Goal: Book appointment/travel/reservation

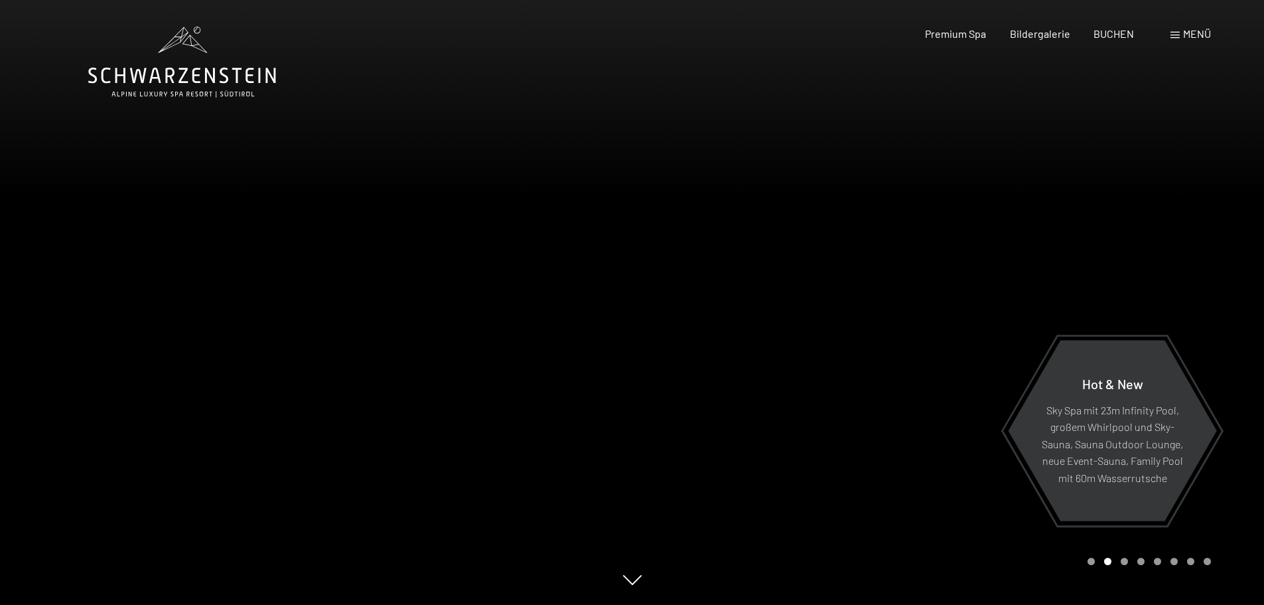
click at [1190, 34] on span "Menü" at bounding box center [1197, 33] width 28 height 13
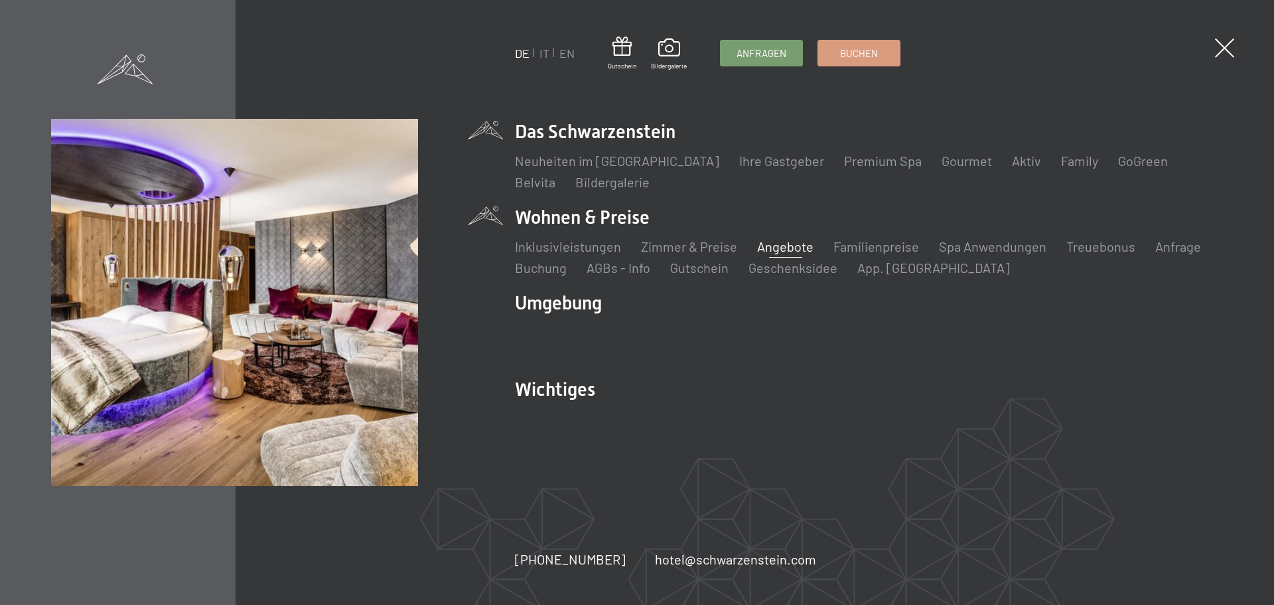
click at [776, 248] on link "Angebote" at bounding box center [785, 246] width 56 height 16
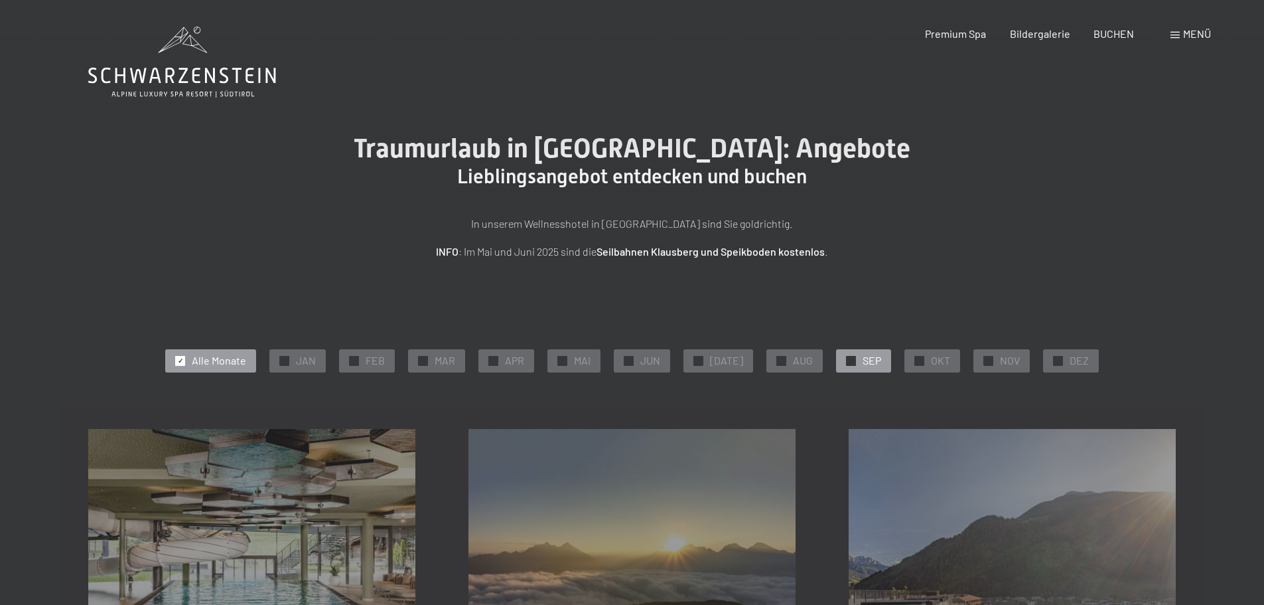
click at [849, 365] on span "✓" at bounding box center [851, 360] width 5 height 9
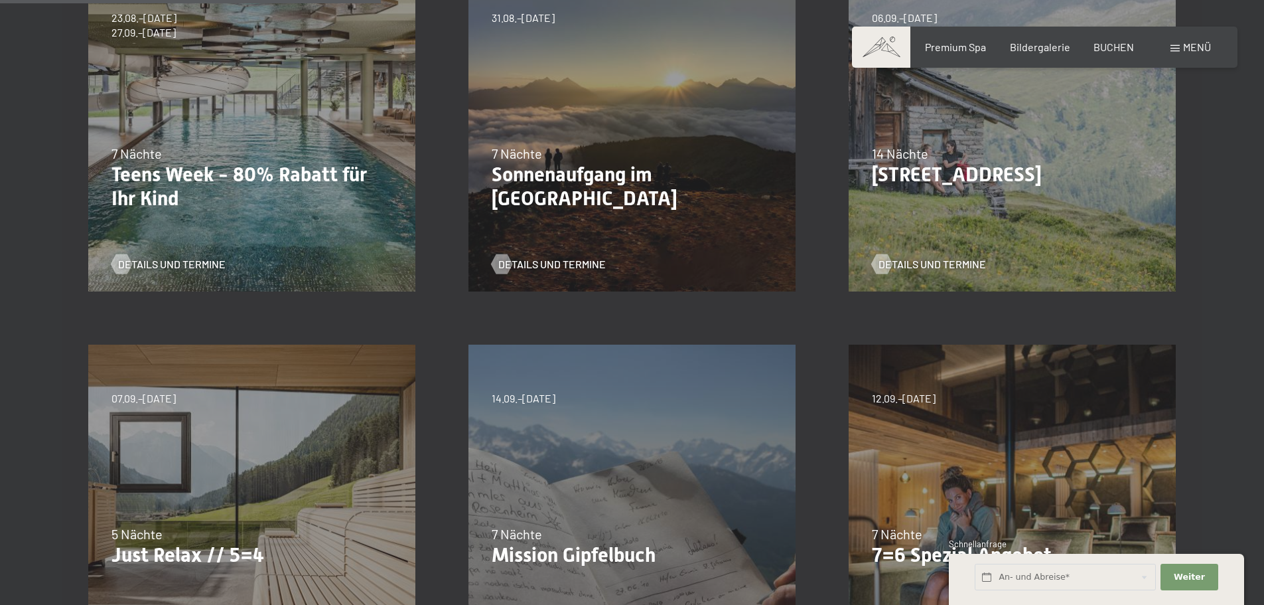
scroll to position [398, 0]
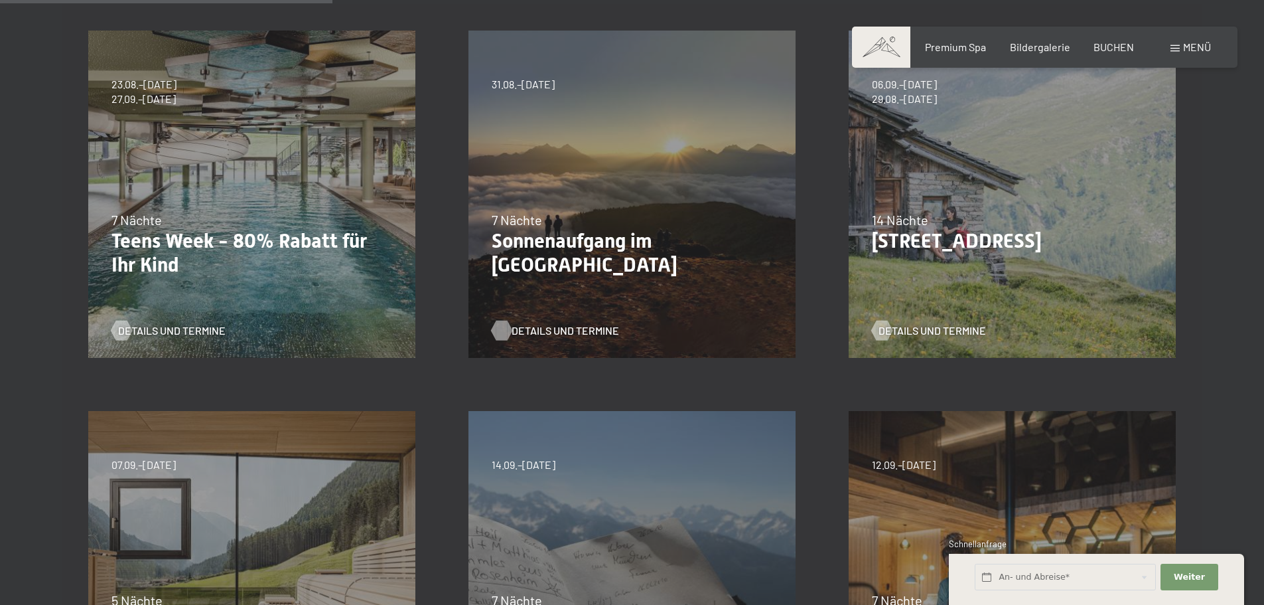
click at [534, 331] on span "Details und Termine" at bounding box center [566, 330] width 108 height 15
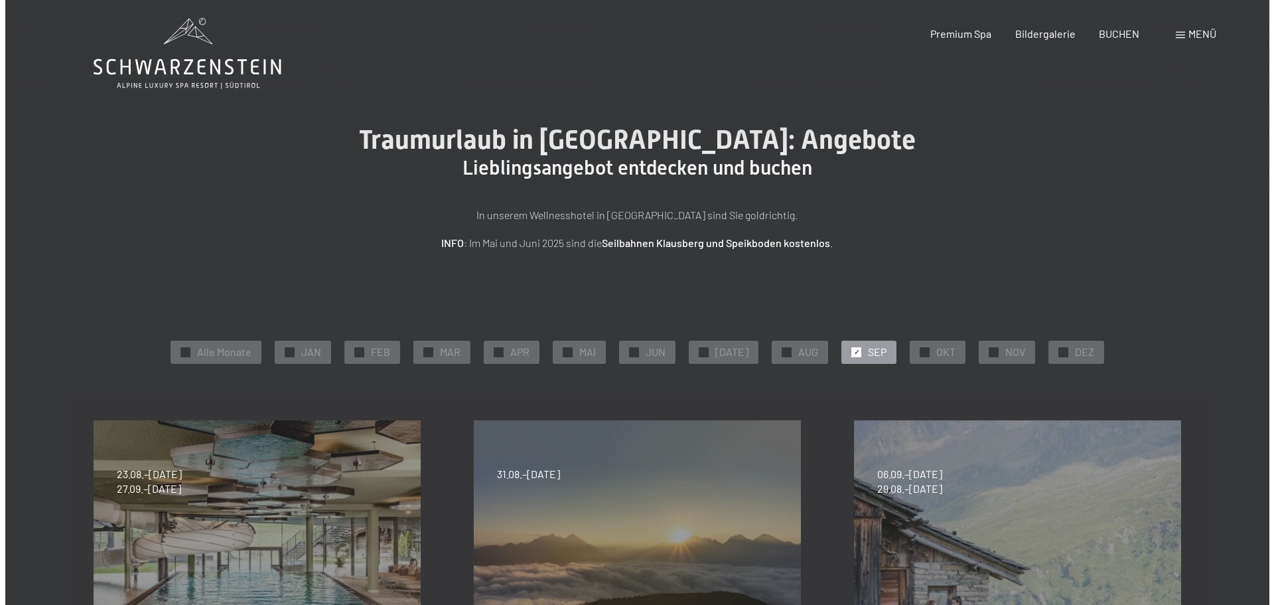
scroll to position [0, 0]
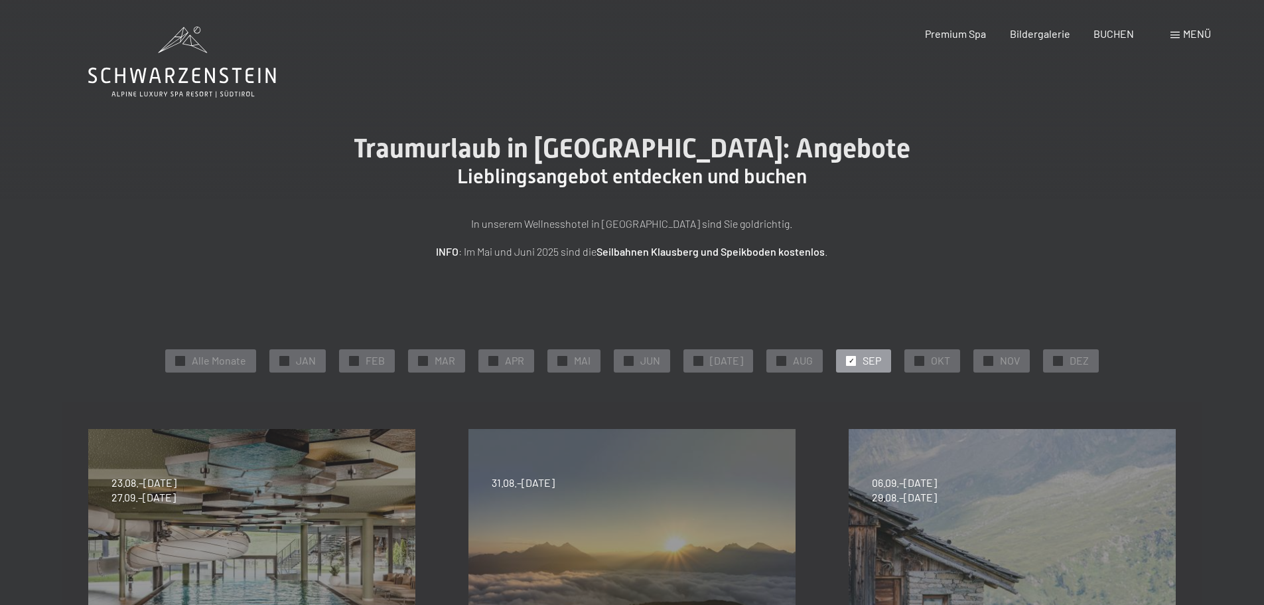
click at [1174, 30] on div "Menü" at bounding box center [1191, 34] width 40 height 15
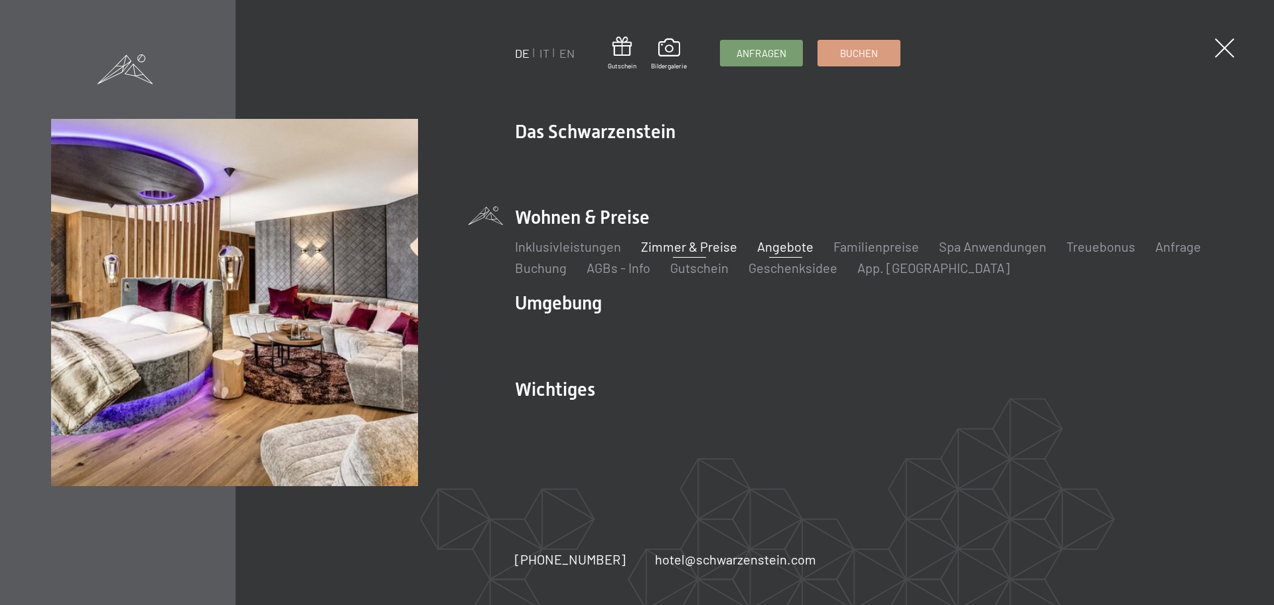
click at [678, 250] on link "Zimmer & Preise" at bounding box center [689, 246] width 96 height 16
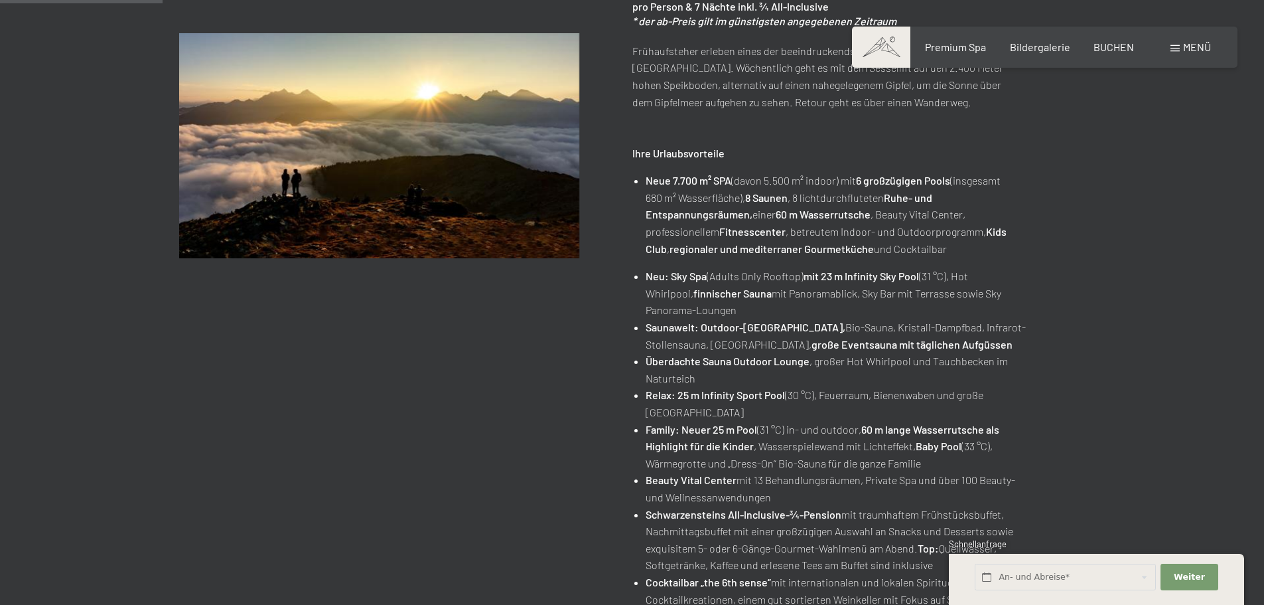
scroll to position [66, 0]
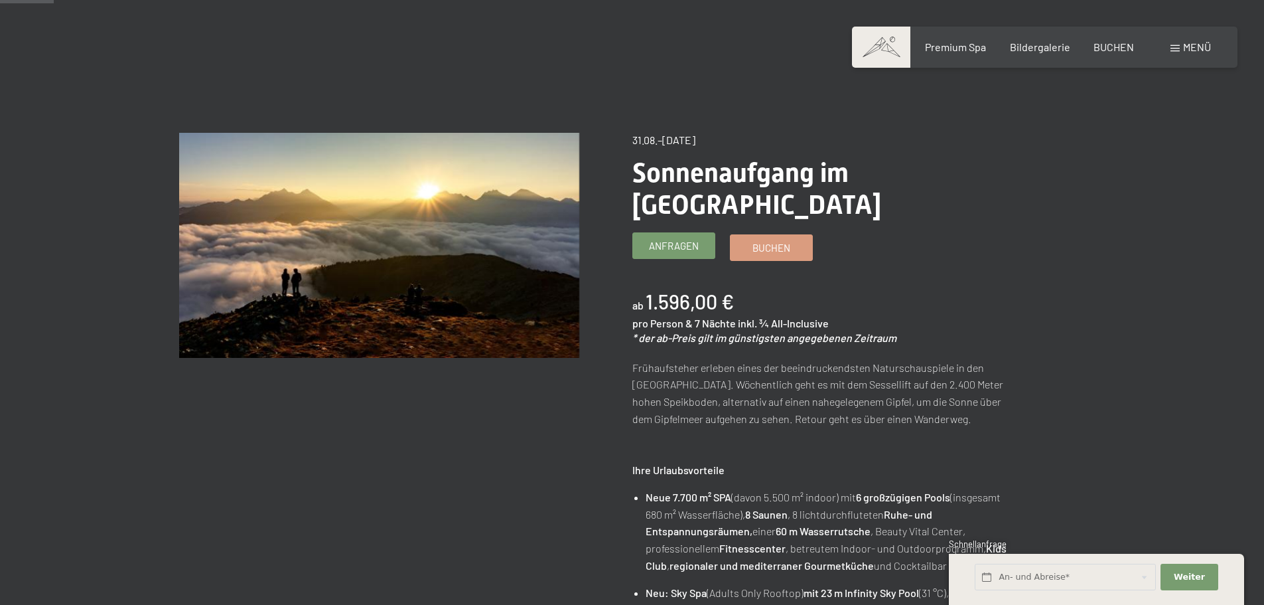
click at [673, 239] on span "Anfragen" at bounding box center [674, 246] width 50 height 14
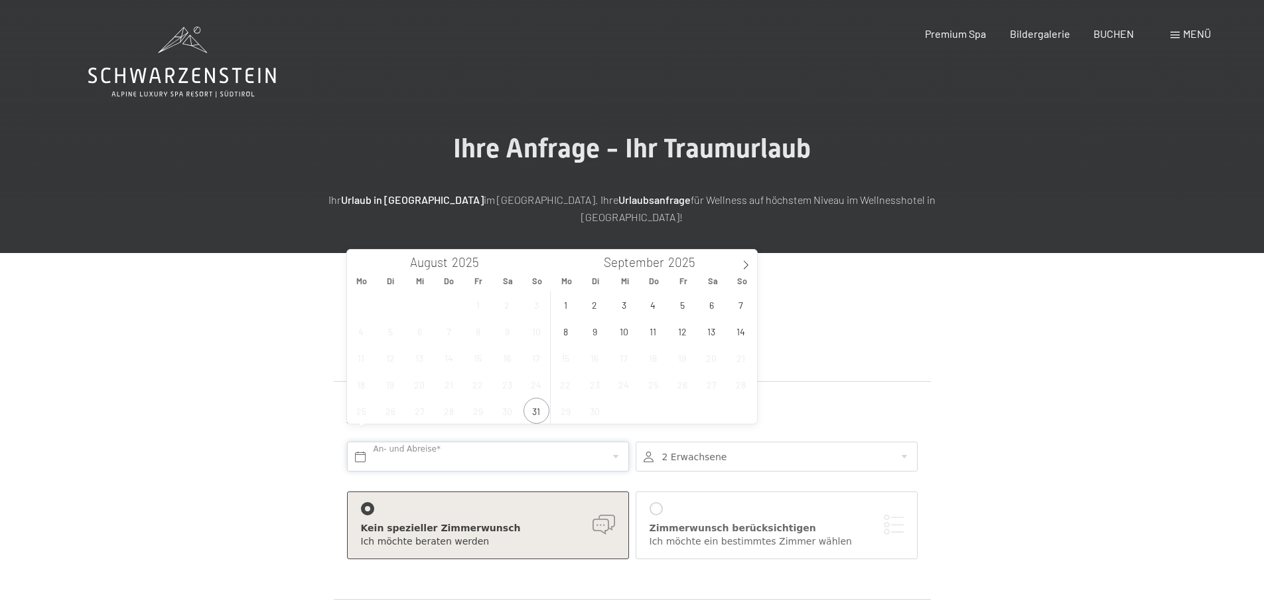
click at [421, 441] on input "text" at bounding box center [488, 456] width 282 height 30
click at [684, 301] on span "5" at bounding box center [683, 304] width 26 height 26
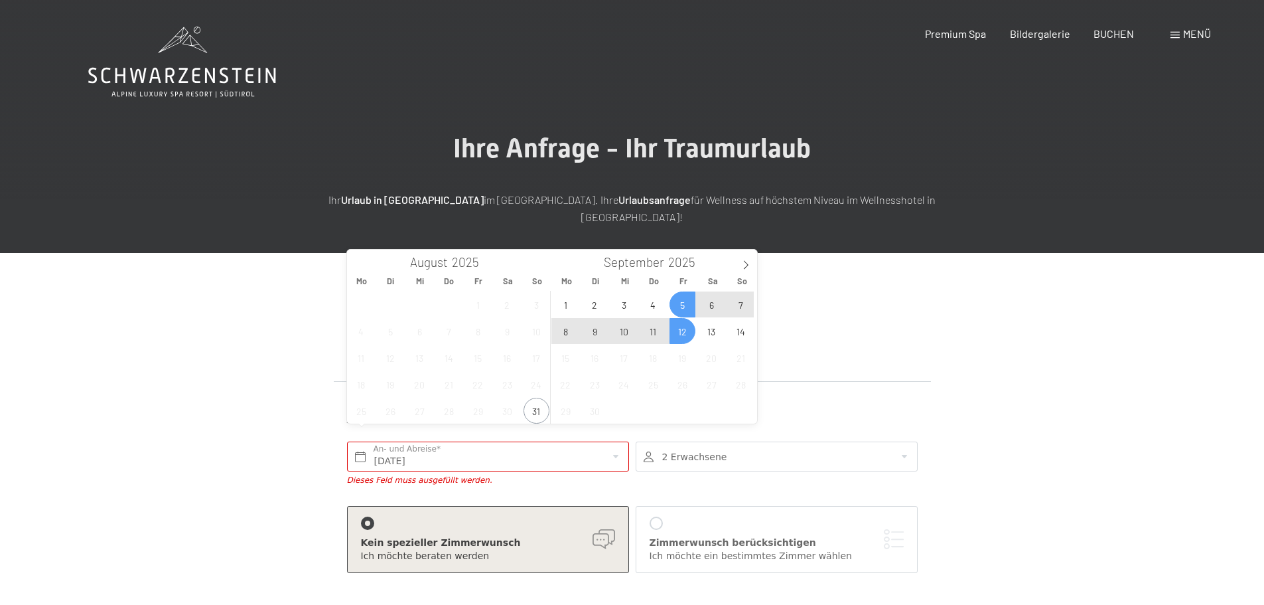
click at [682, 330] on span "12" at bounding box center [683, 331] width 26 height 26
type input "Fr. 05.09.2025 - Fr. 12.09.2025"
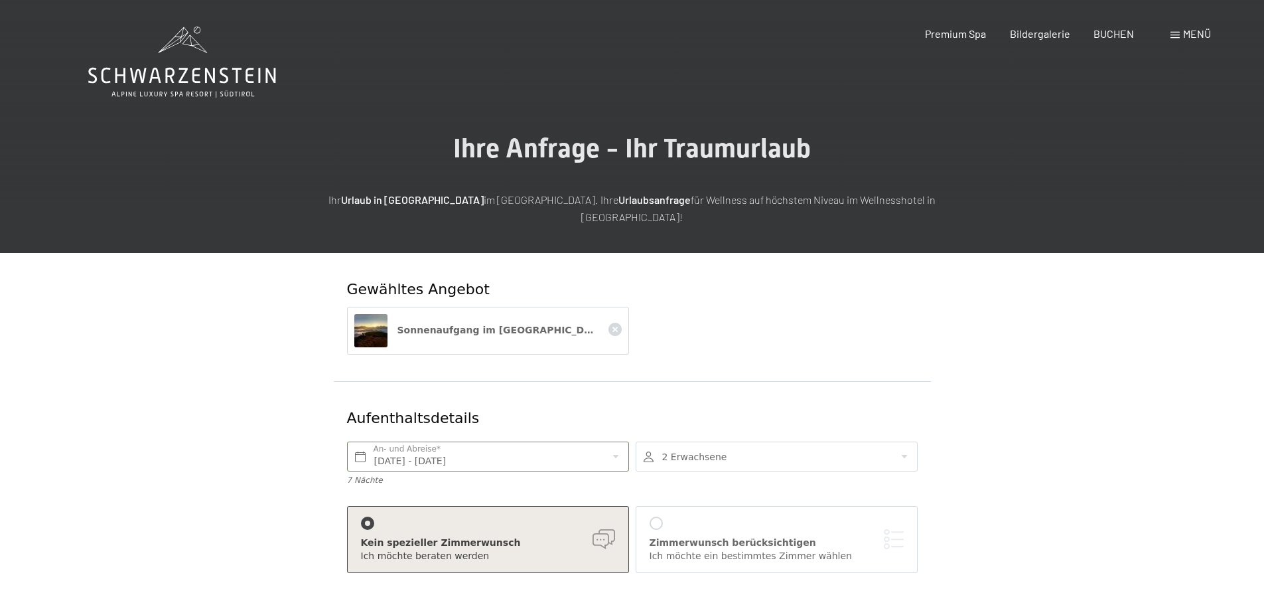
click at [654, 516] on div at bounding box center [656, 522] width 13 height 13
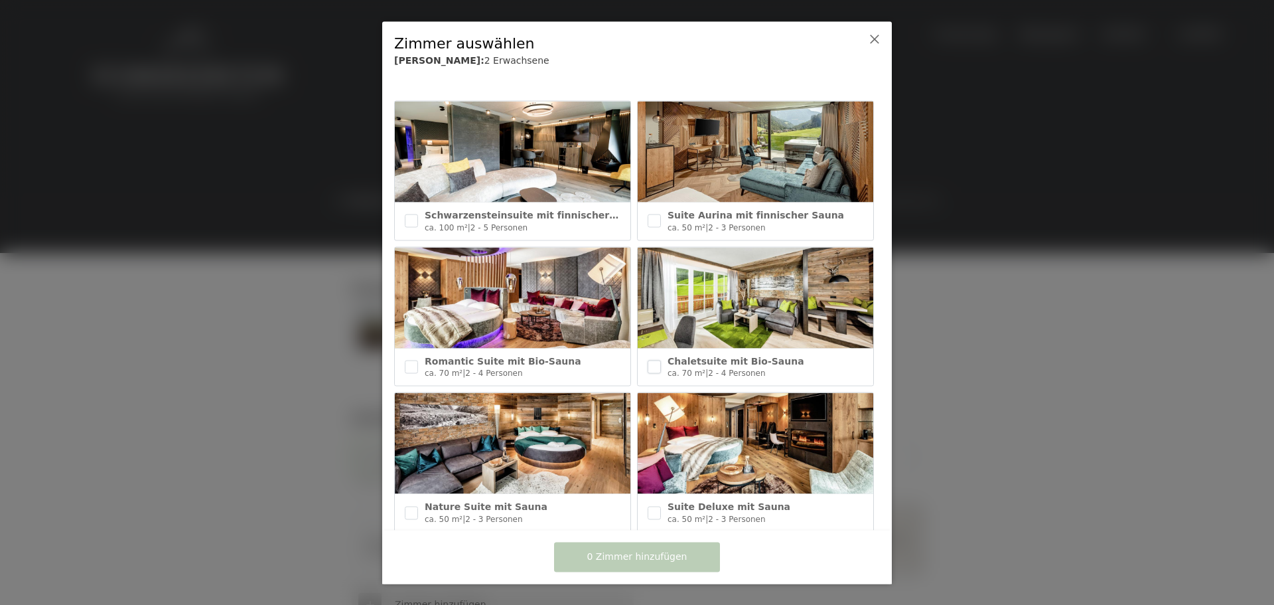
click at [649, 364] on input "checkbox" at bounding box center [654, 366] width 13 height 13
checkbox input "true"
click at [650, 220] on input "checkbox" at bounding box center [654, 220] width 13 height 13
checkbox input "true"
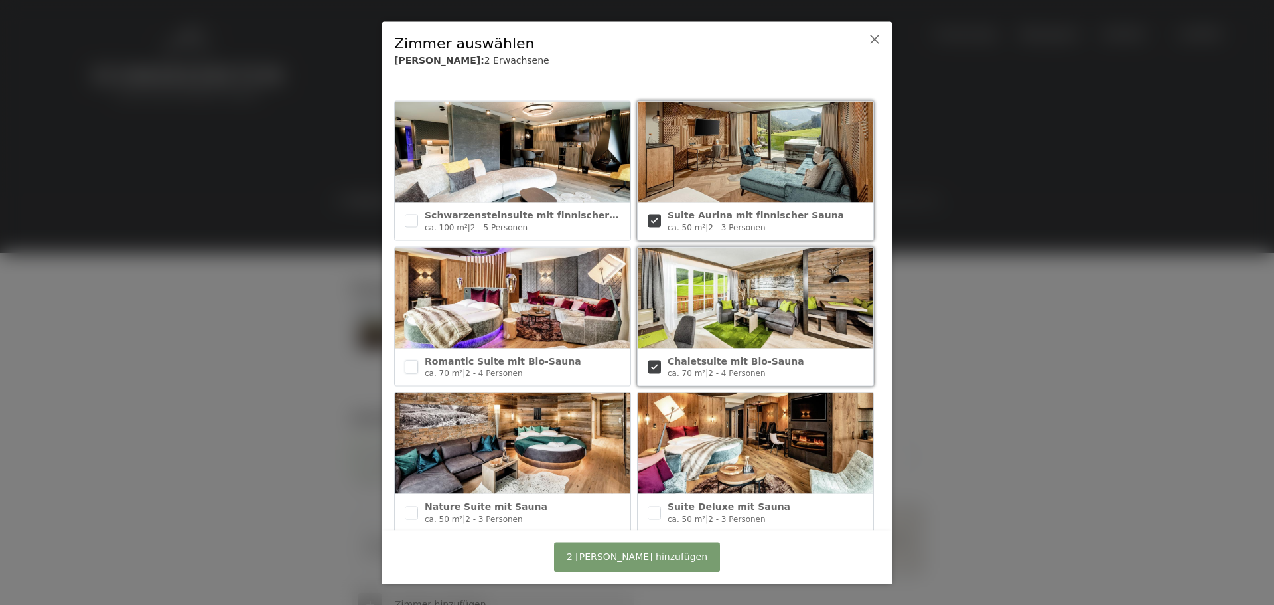
click at [409, 363] on input "checkbox" at bounding box center [411, 366] width 13 height 13
checkbox input "true"
click at [411, 508] on input "checkbox" at bounding box center [411, 512] width 13 height 13
checkbox input "true"
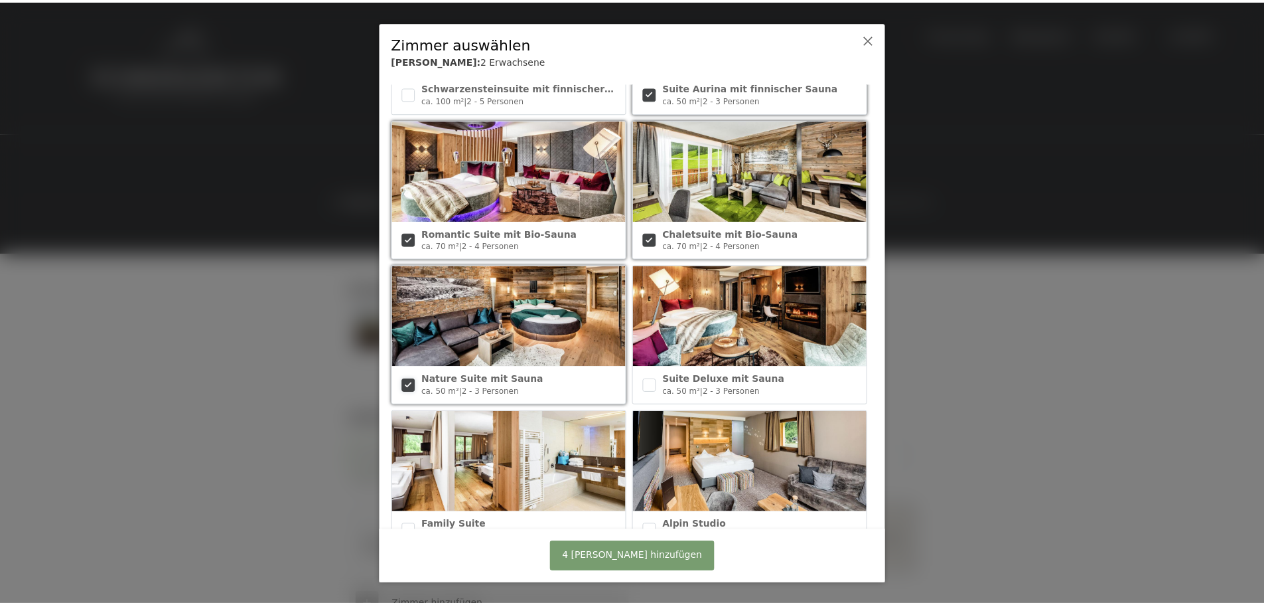
scroll to position [133, 0]
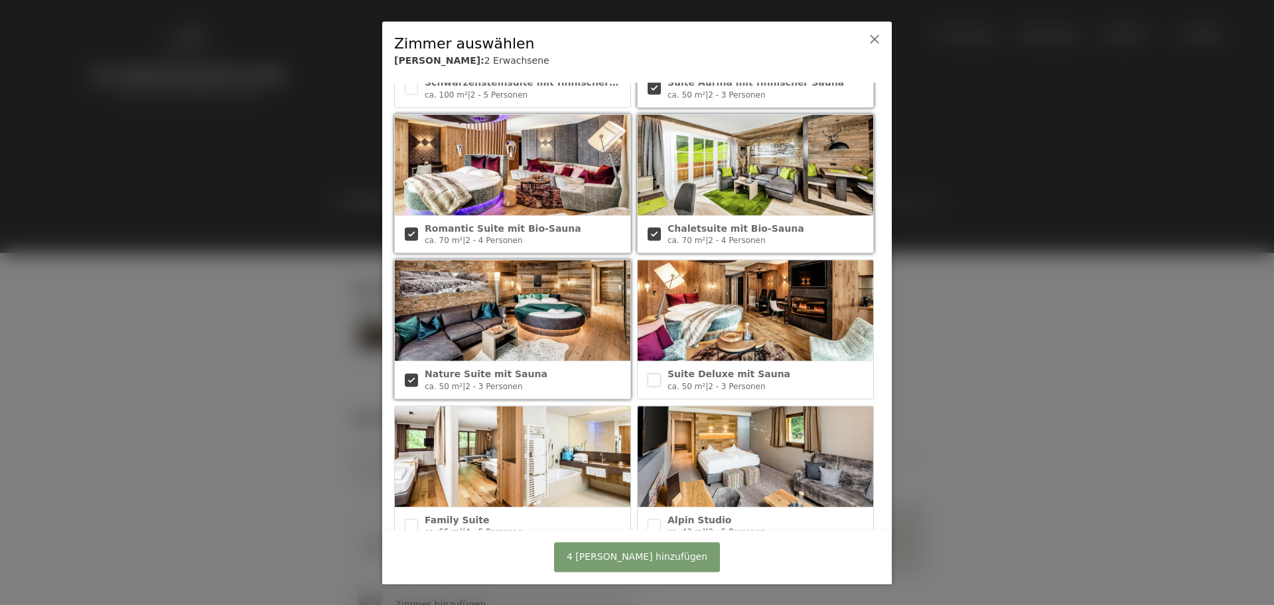
click at [648, 375] on input "checkbox" at bounding box center [654, 379] width 13 height 13
checkbox input "true"
click at [624, 553] on span "5 Zimmer hinzufügen" at bounding box center [637, 556] width 141 height 13
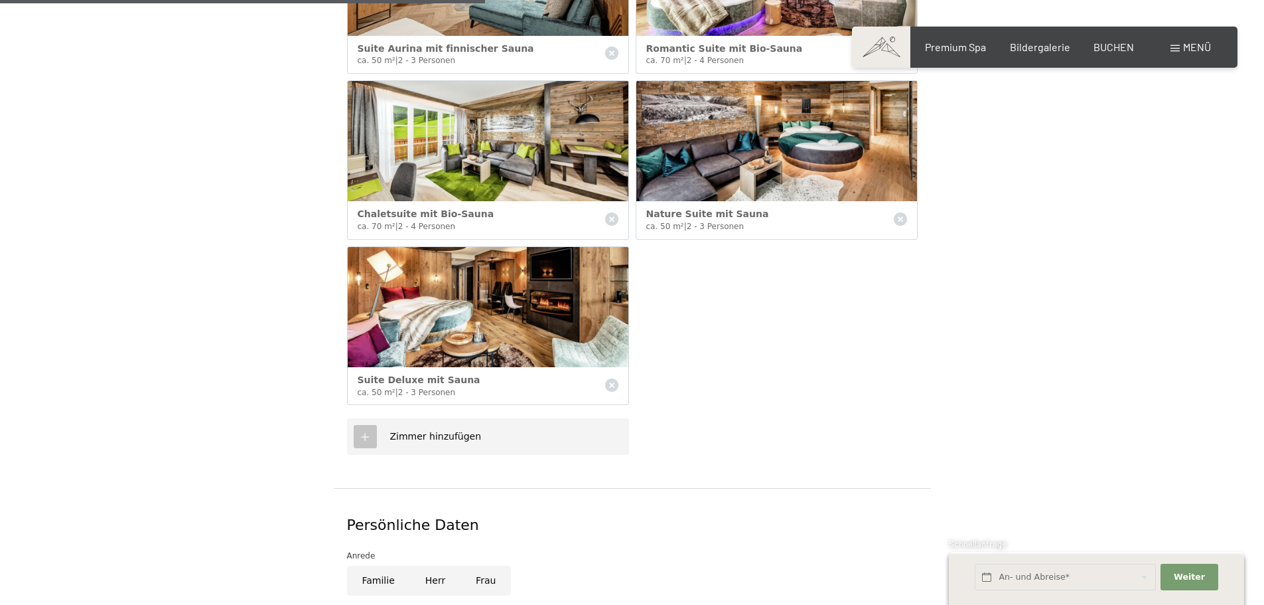
scroll to position [863, 0]
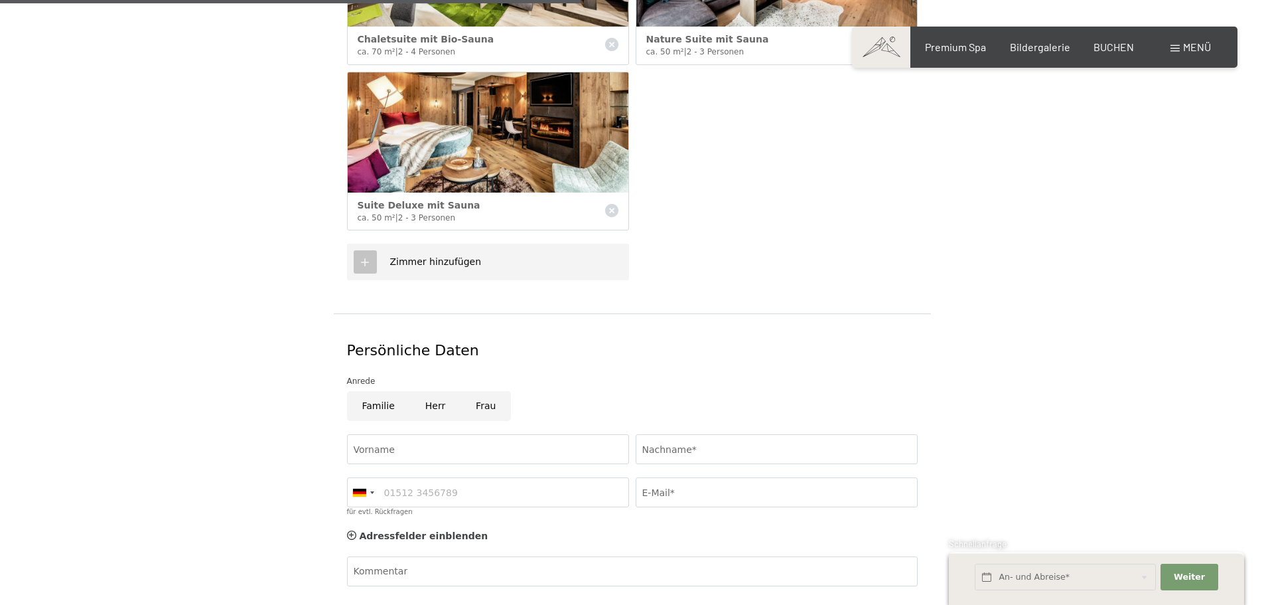
click at [437, 391] on input "Herr" at bounding box center [435, 406] width 50 height 30
radio input "true"
click at [418, 434] on input "Vorname" at bounding box center [488, 449] width 282 height 30
type input "Daniel"
type input "Schmid"
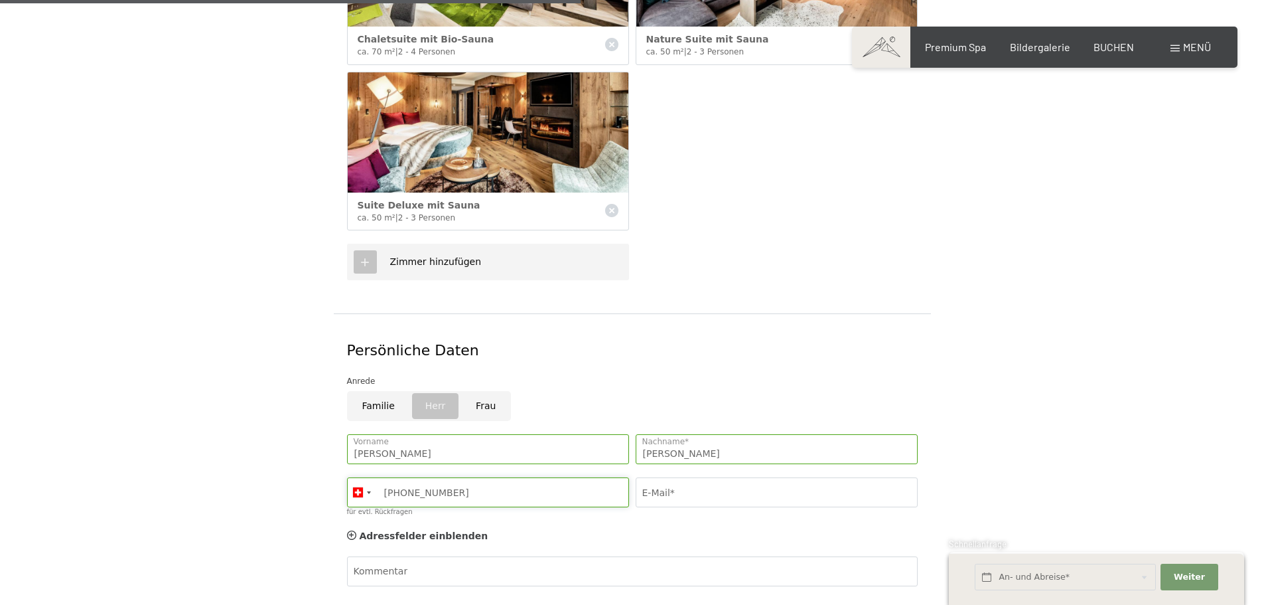
type input "+41 79 234 56 88"
type input "daniel.schmid@bithawk.ch"
click at [346, 523] on div "Adressfelder einblenden Adressfelder ausblenden" at bounding box center [632, 536] width 577 height 27
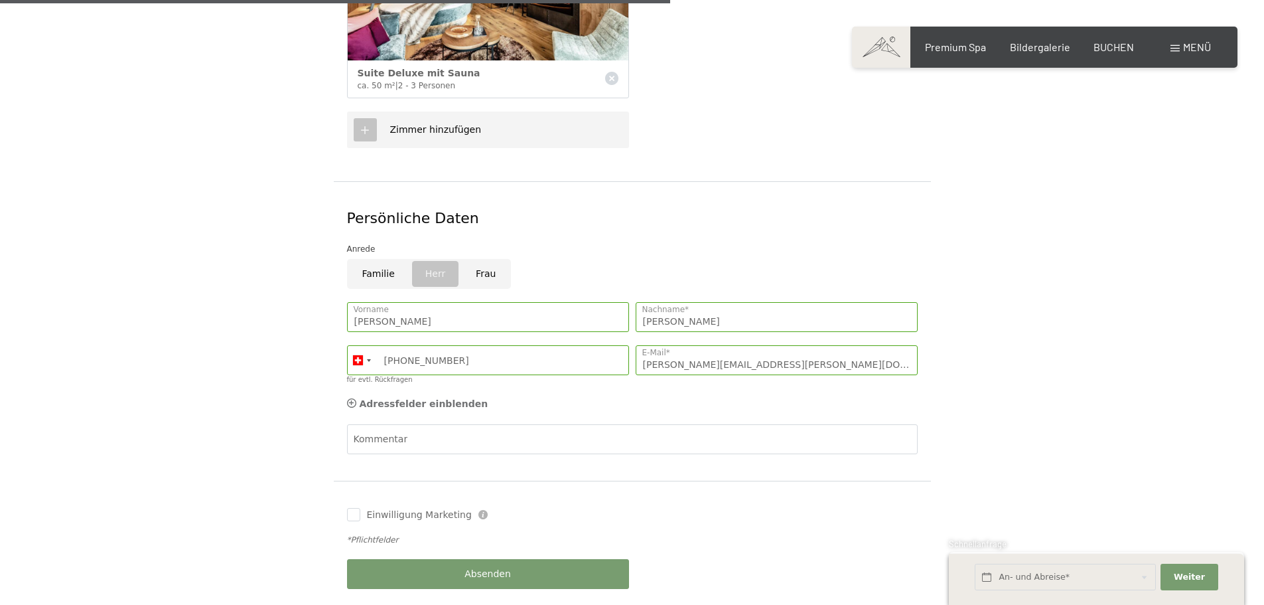
scroll to position [996, 0]
click at [350, 398] on icon at bounding box center [351, 402] width 9 height 9
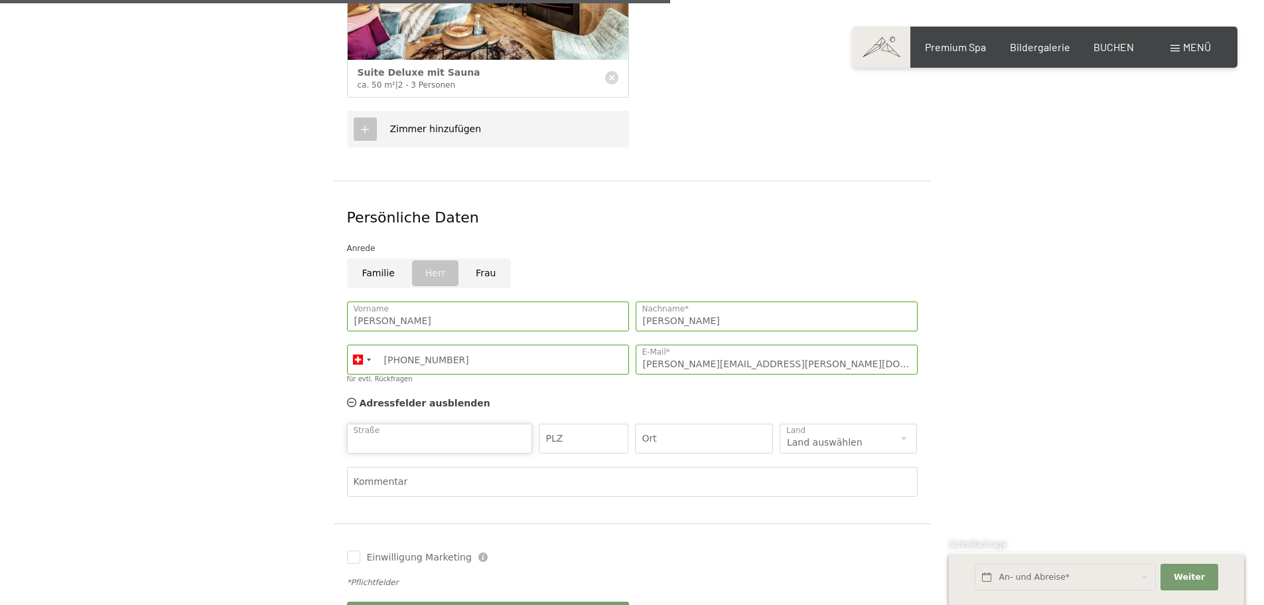
click at [376, 423] on input "Straße" at bounding box center [440, 438] width 186 height 30
type input "Oberdorf 8"
type input "6216"
type input "Mauensee"
select select "CH"
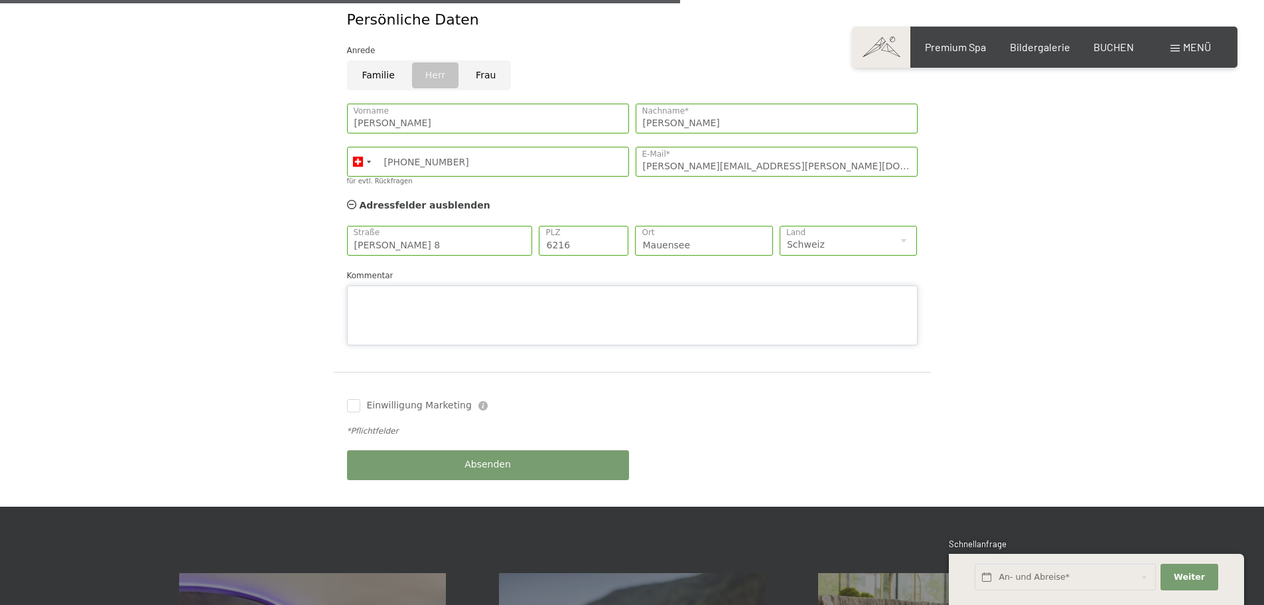
scroll to position [1195, 0]
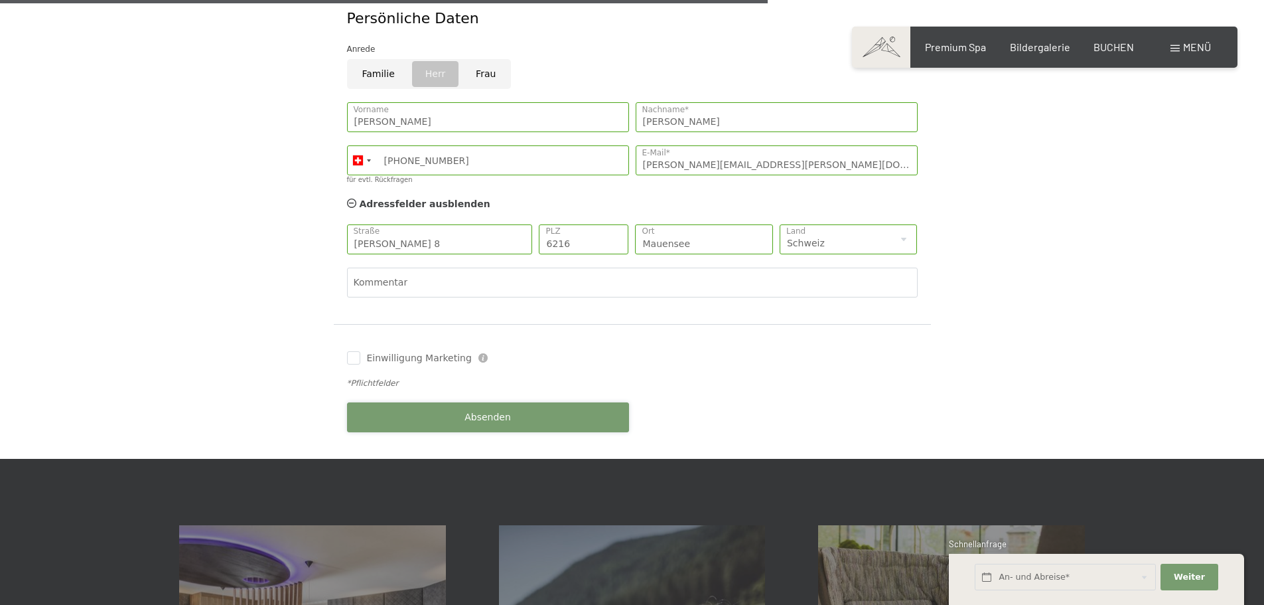
click at [483, 455] on div "Buchen Anfragen Premium Spa Bildergalerie BUCHEN Menü DE IT EN Gutschein Bilder…" at bounding box center [632, 83] width 1264 height 2557
click at [495, 411] on span "Absenden" at bounding box center [488, 417] width 46 height 13
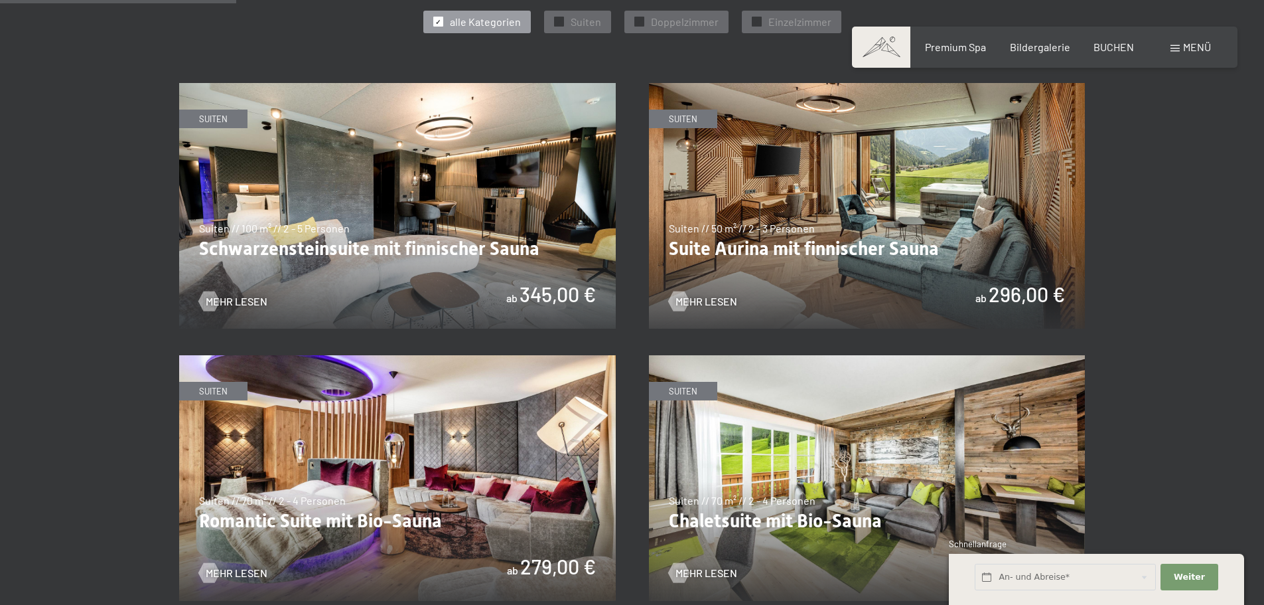
scroll to position [797, 0]
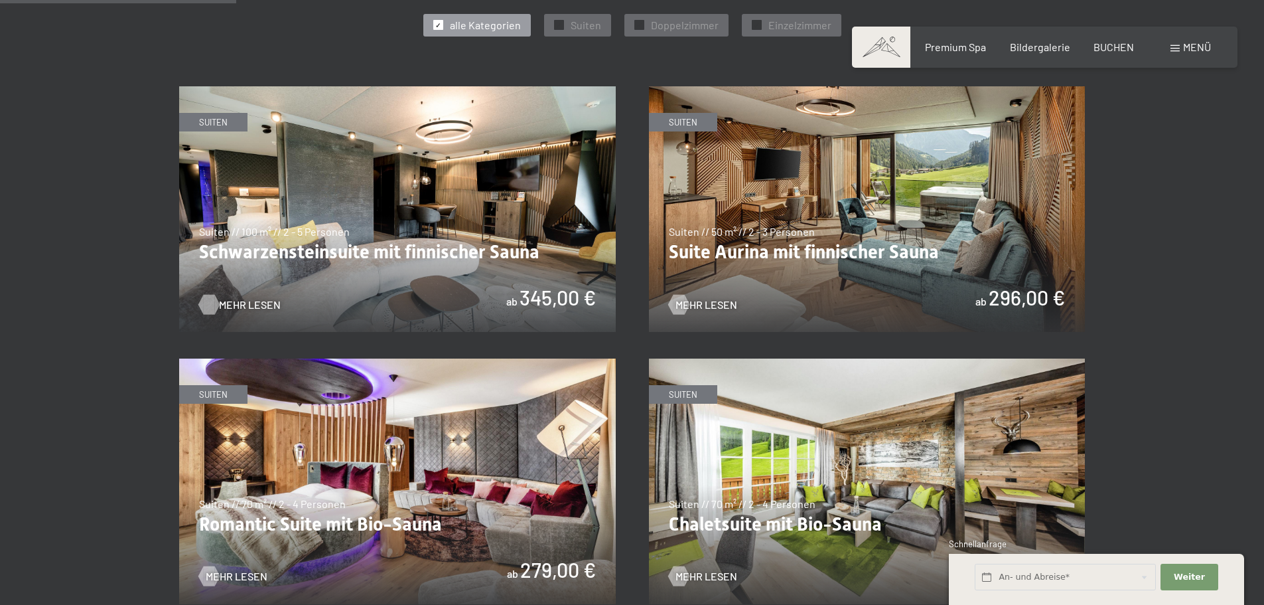
click at [208, 308] on div at bounding box center [208, 304] width 11 height 20
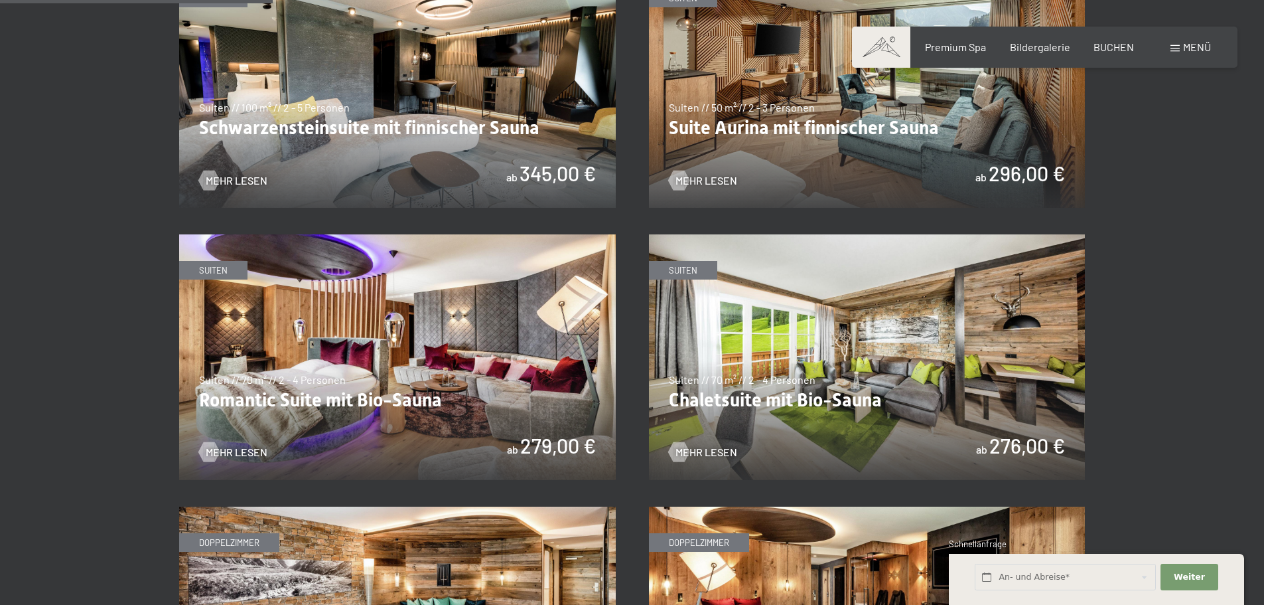
scroll to position [996, 0]
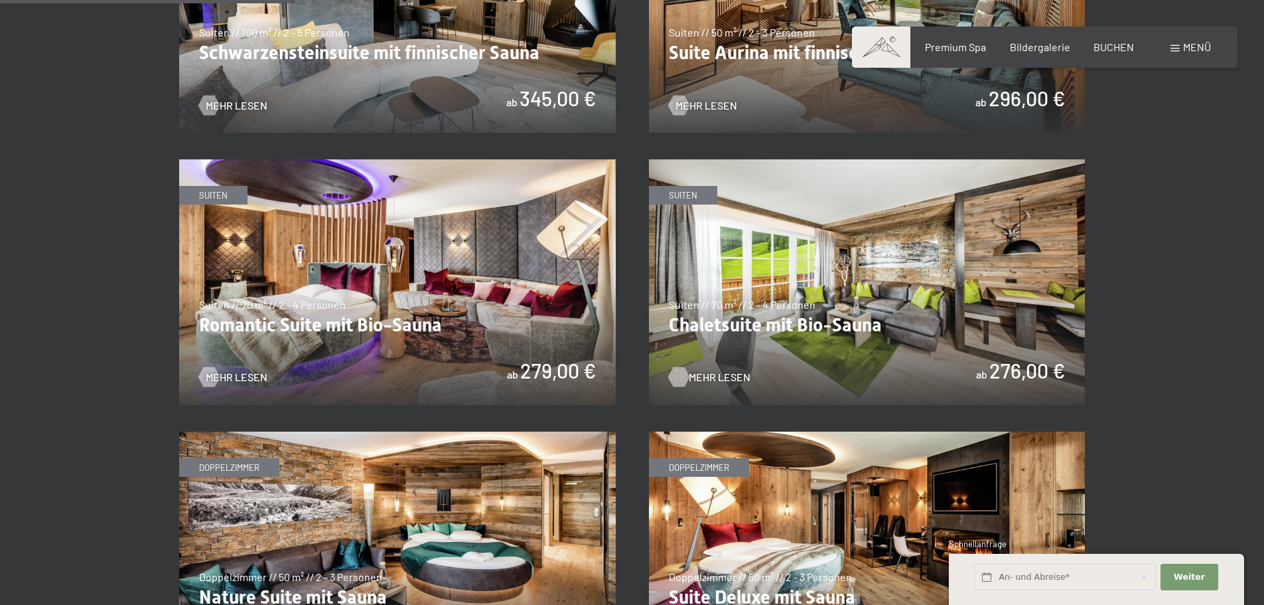
click at [692, 380] on span "Mehr Lesen" at bounding box center [720, 377] width 62 height 15
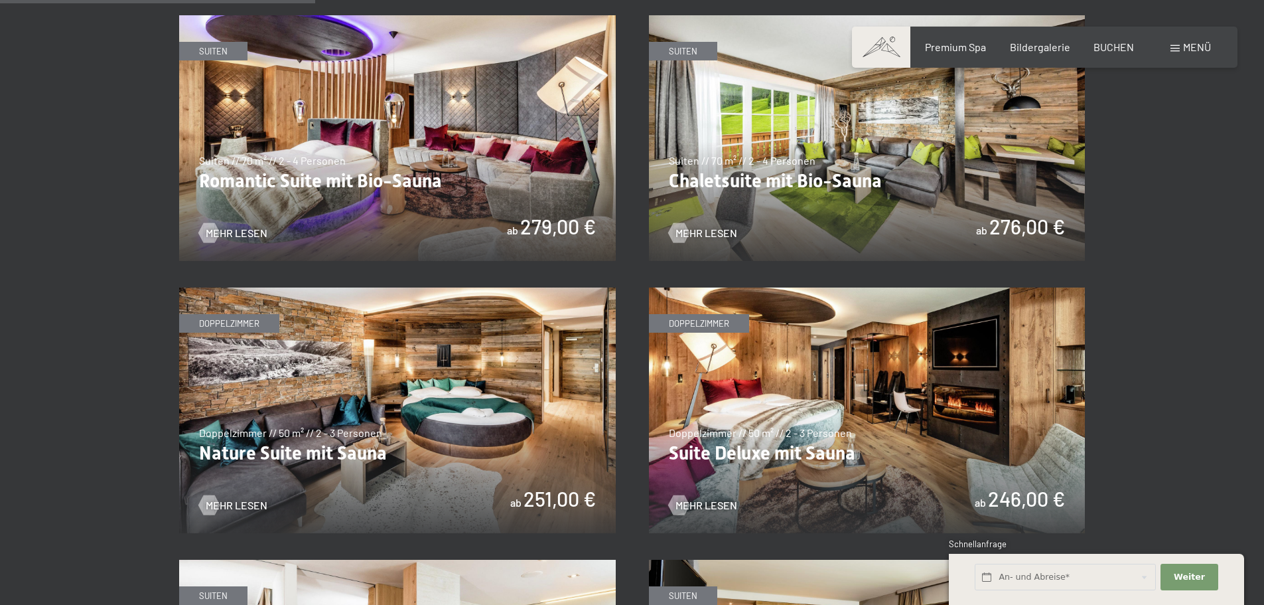
scroll to position [1062, 0]
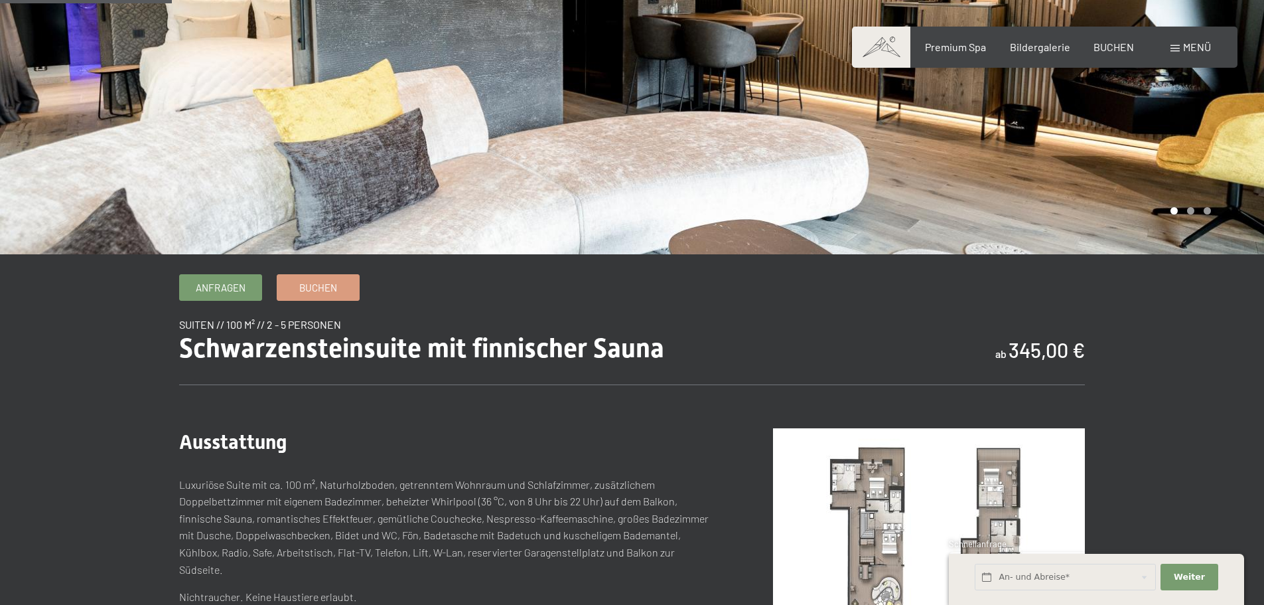
scroll to position [398, 0]
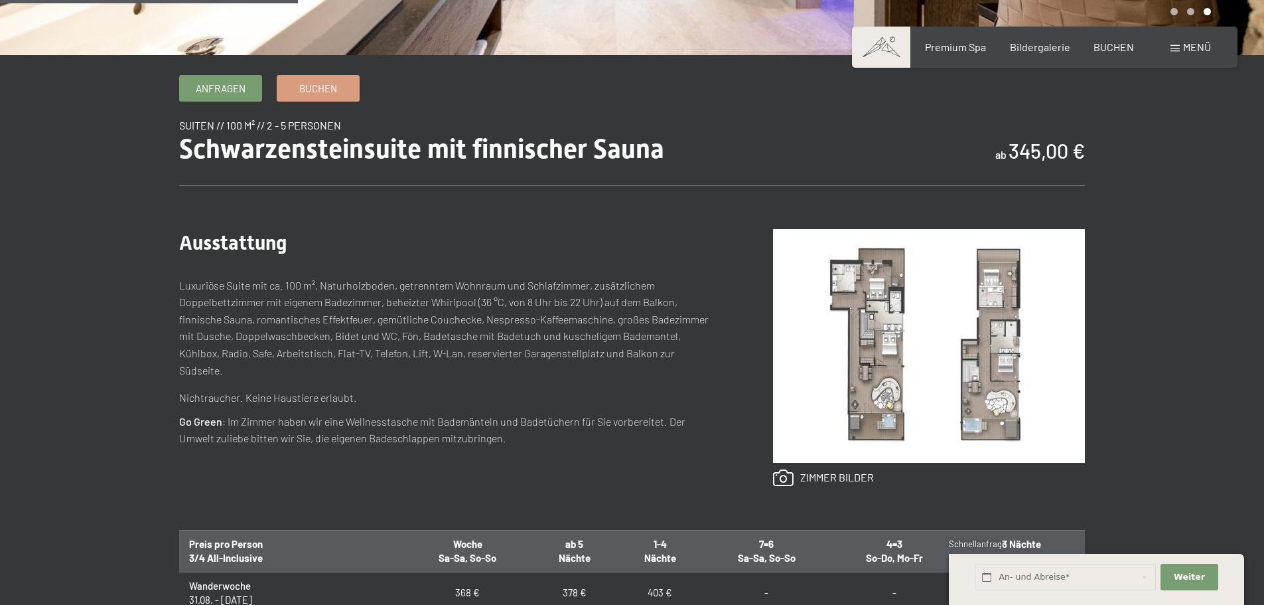
click at [946, 343] on img at bounding box center [929, 346] width 312 height 234
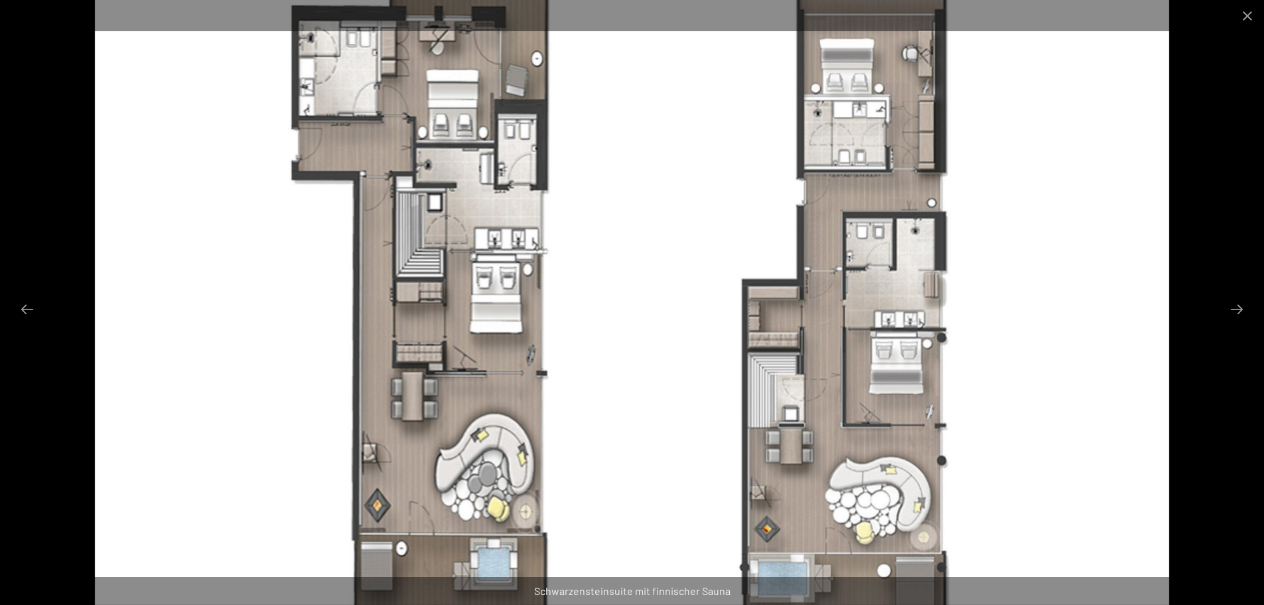
drag, startPoint x: 372, startPoint y: 99, endPoint x: 380, endPoint y: 108, distance: 11.3
click at [380, 108] on img at bounding box center [632, 302] width 1075 height 605
click at [694, 76] on img at bounding box center [632, 302] width 1075 height 605
click at [1244, 13] on button "Close gallery" at bounding box center [1247, 15] width 33 height 31
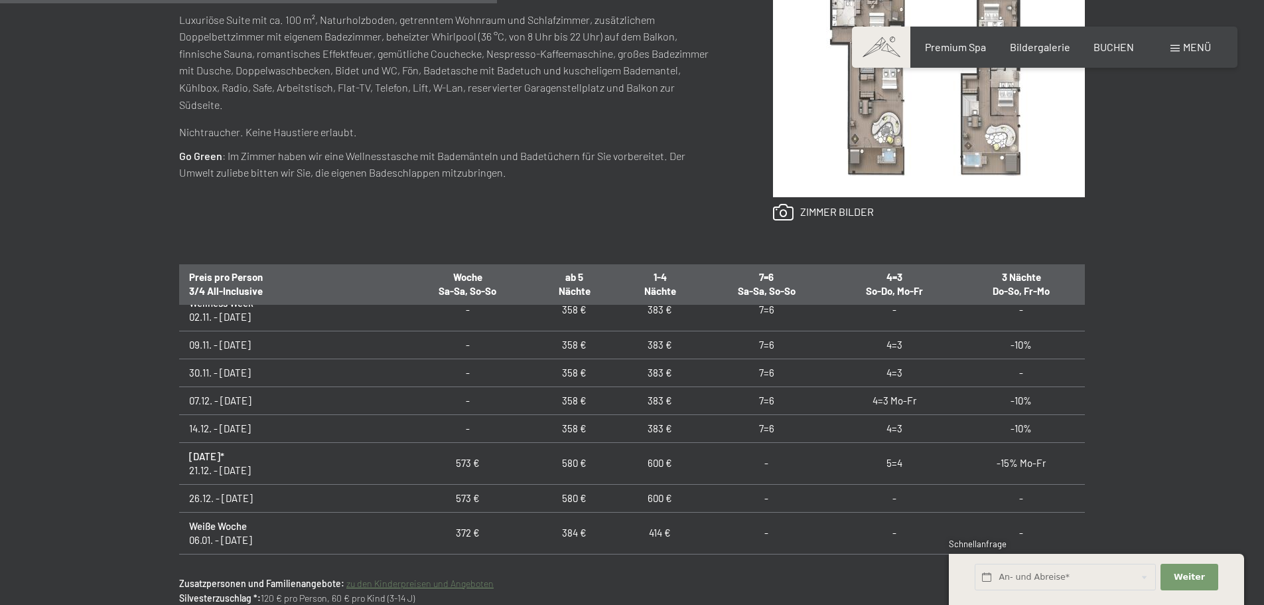
scroll to position [199, 0]
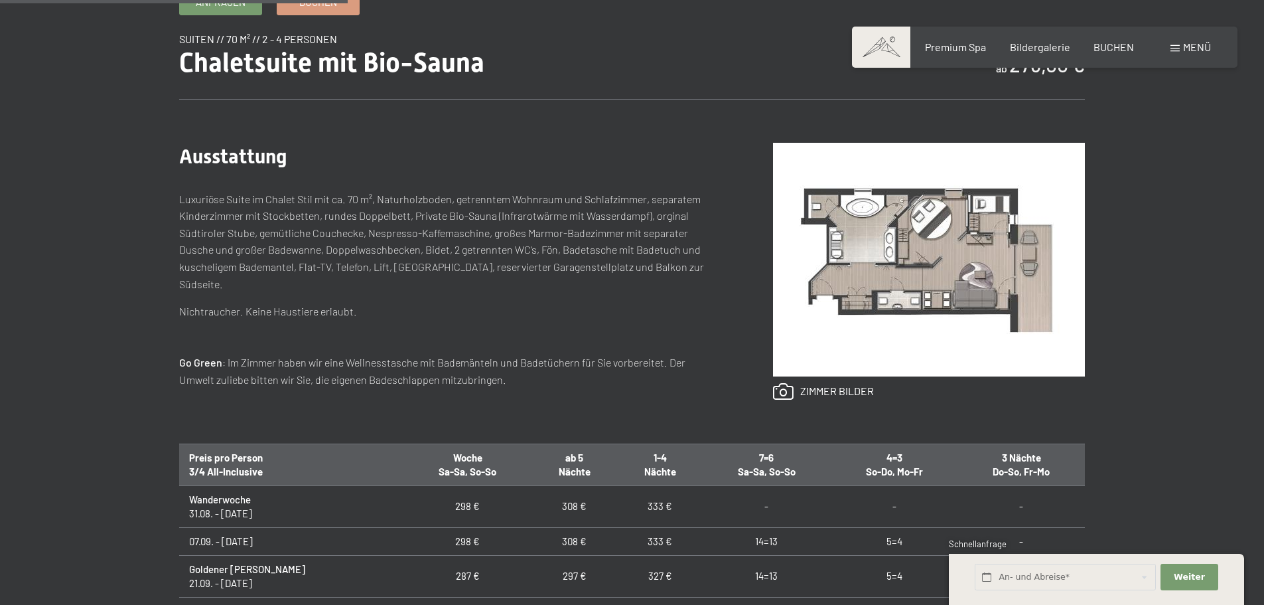
scroll to position [465, 0]
